Goal: Transaction & Acquisition: Download file/media

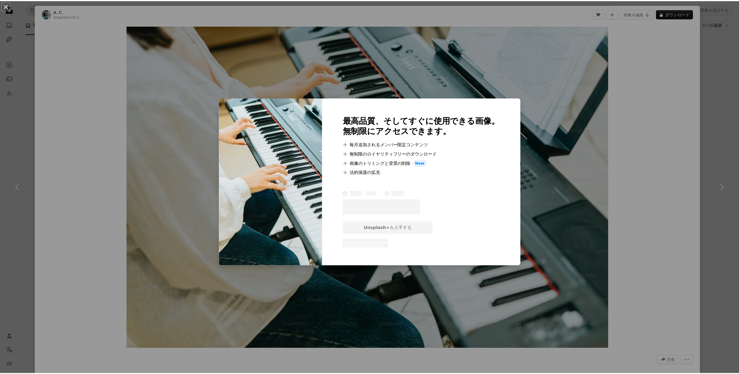
scroll to position [262, 0]
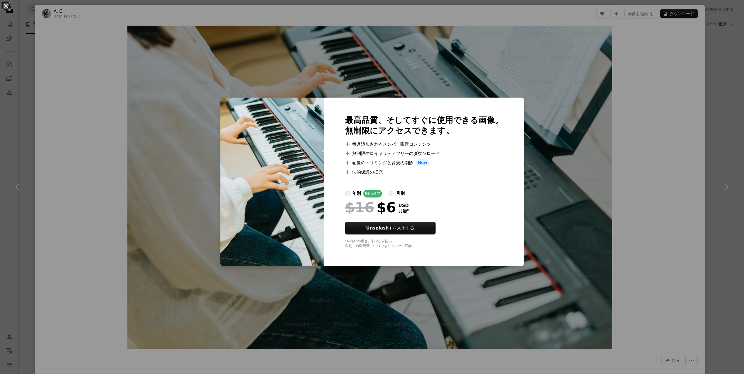
click at [6, 8] on button "An X shape" at bounding box center [5, 5] width 7 height 7
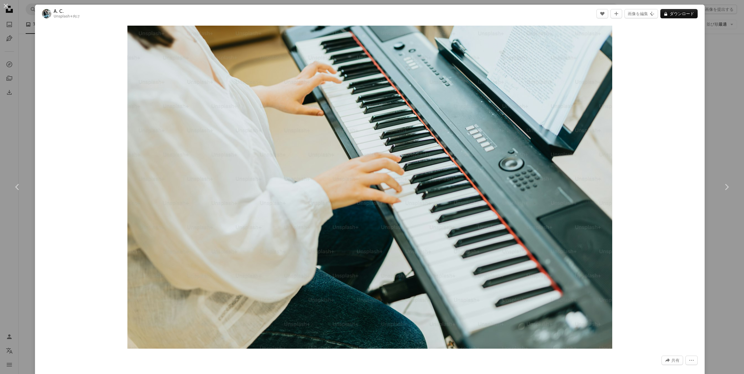
click at [721, 105] on div "An X shape Chevron left Chevron right A. C. Unsplash+ 向け A heart A plus sign 画像…" at bounding box center [372, 187] width 744 height 374
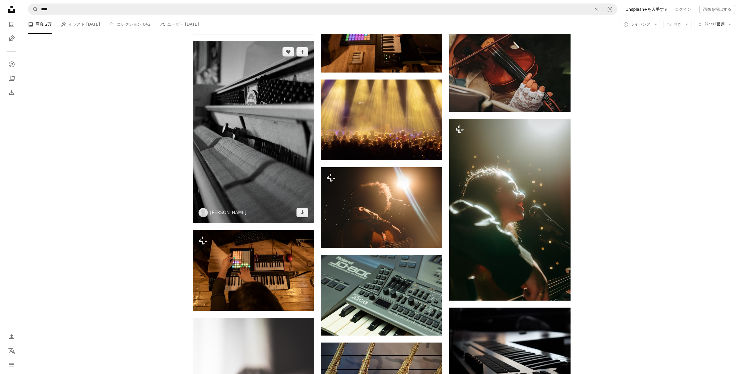
scroll to position [5507, 0]
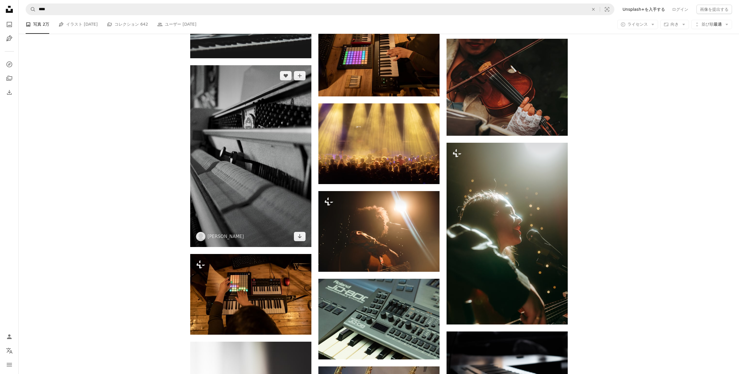
click at [271, 186] on img at bounding box center [250, 156] width 121 height 182
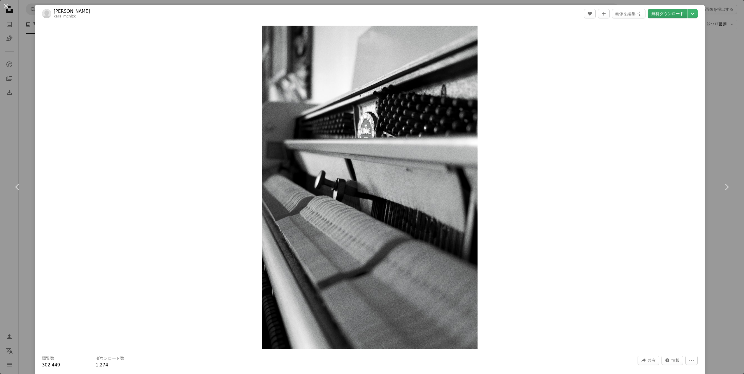
click at [670, 15] on link "無料ダウンロード" at bounding box center [667, 13] width 40 height 9
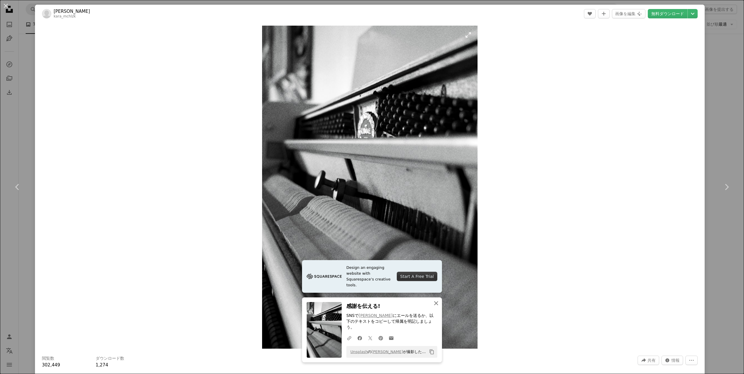
drag, startPoint x: 436, startPoint y: 308, endPoint x: 444, endPoint y: 292, distance: 18.1
click at [436, 307] on icon "An X shape" at bounding box center [435, 303] width 7 height 7
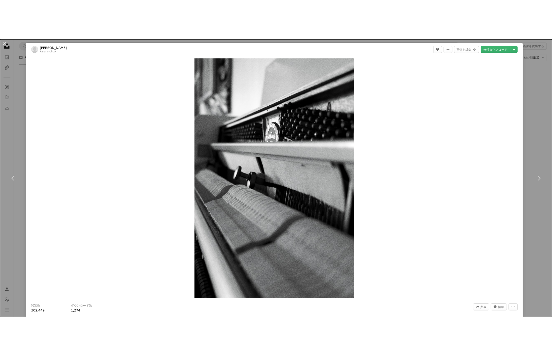
scroll to position [5481, 0]
